Goal: Task Accomplishment & Management: Use online tool/utility

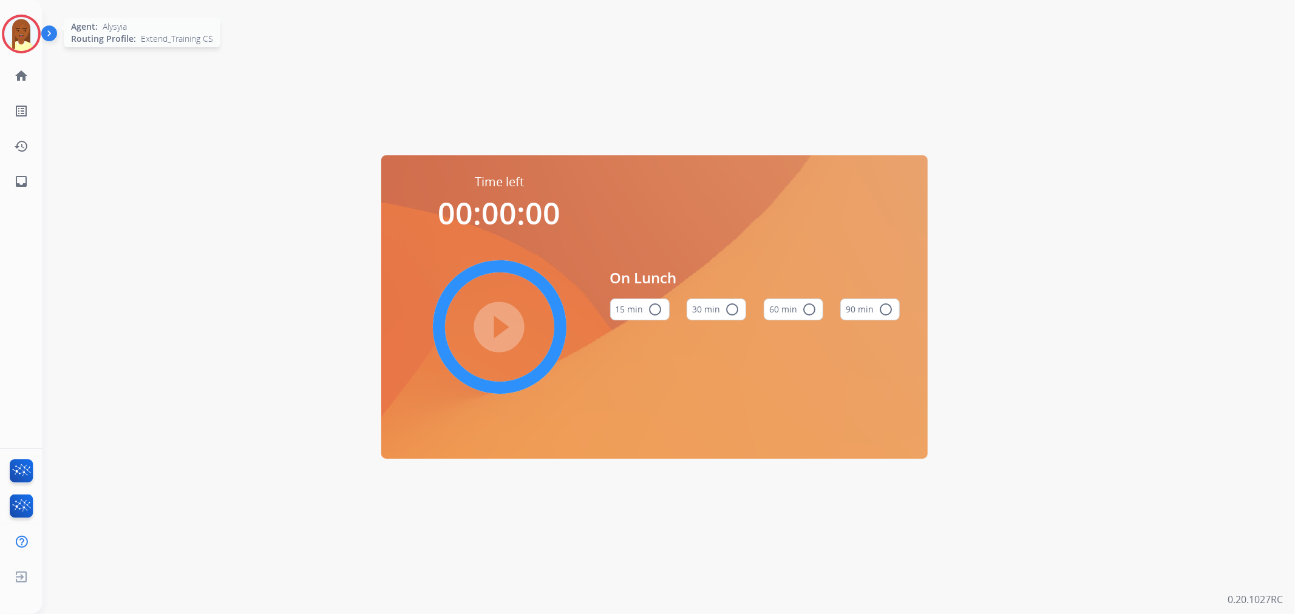
click at [17, 28] on img at bounding box center [21, 34] width 34 height 34
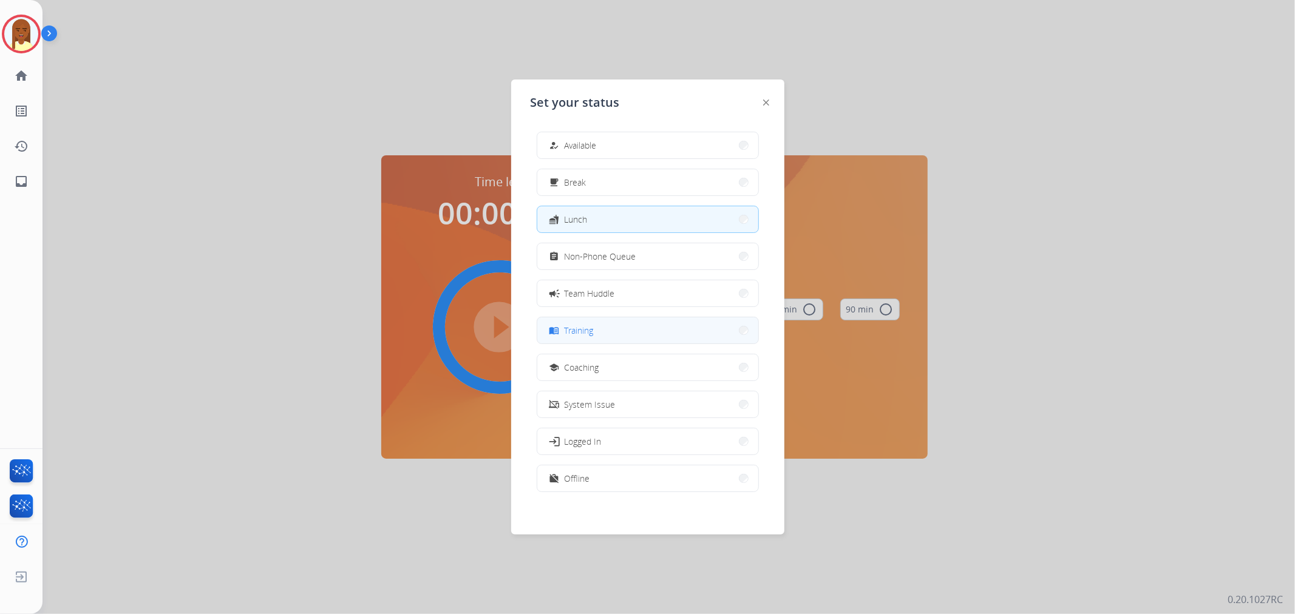
click at [601, 325] on button "menu_book Training" at bounding box center [647, 330] width 221 height 26
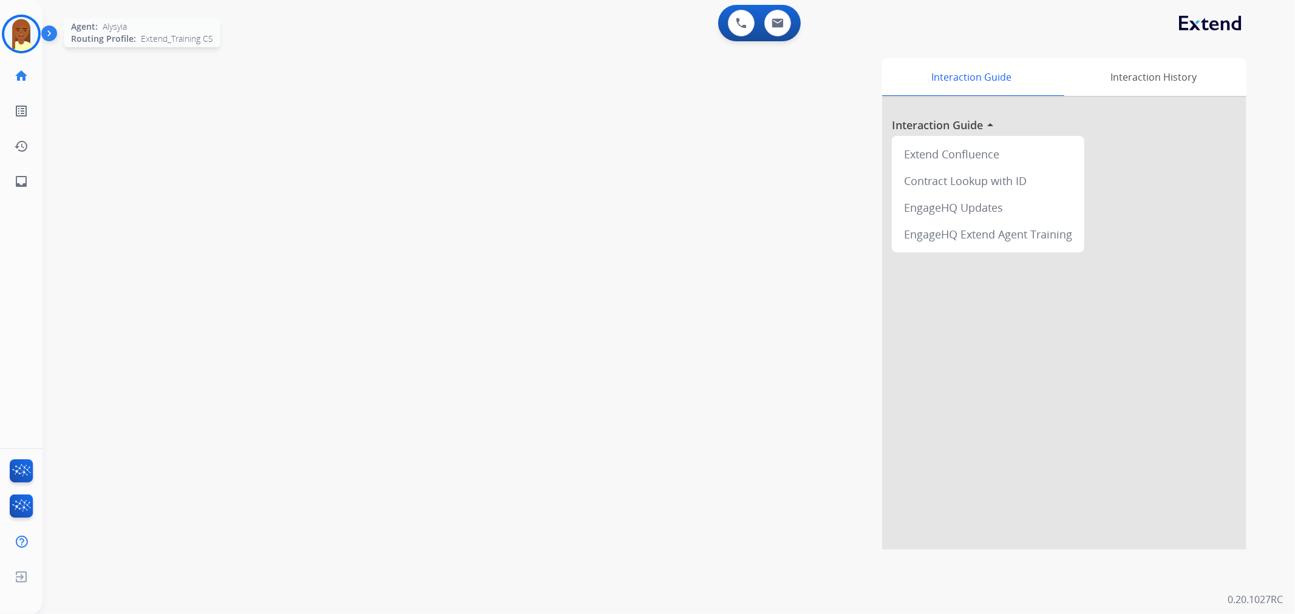
click at [24, 33] on img at bounding box center [21, 34] width 34 height 34
